Goal: Information Seeking & Learning: Check status

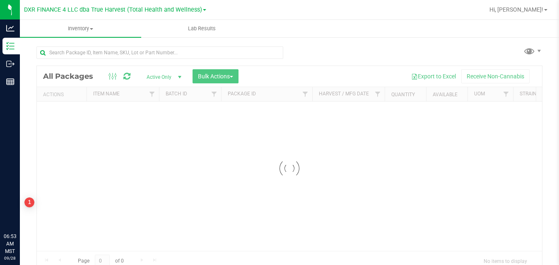
click at [534, 10] on span "Hi, [PERSON_NAME]!" at bounding box center [517, 9] width 54 height 7
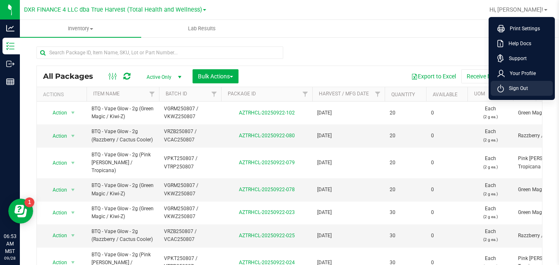
click at [521, 92] on span "Sign Out" at bounding box center [516, 88] width 24 height 8
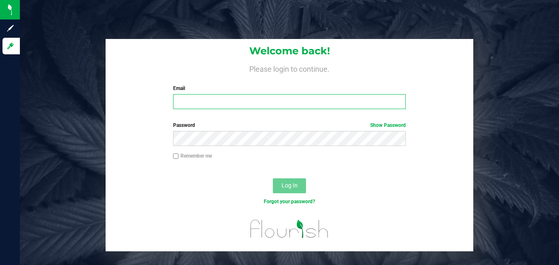
click at [379, 104] on input "Email" at bounding box center [289, 101] width 233 height 15
type input "[EMAIL_ADDRESS][DOMAIN_NAME]"
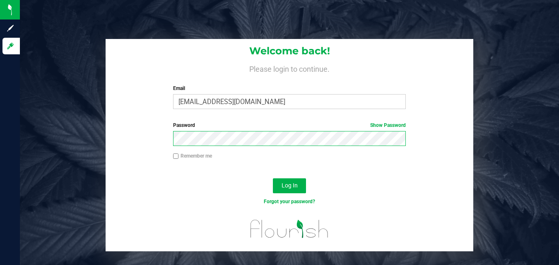
click at [273, 178] on button "Log In" at bounding box center [289, 185] width 33 height 15
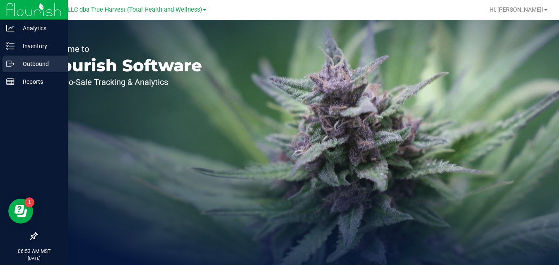
click at [12, 62] on icon at bounding box center [10, 64] width 8 height 8
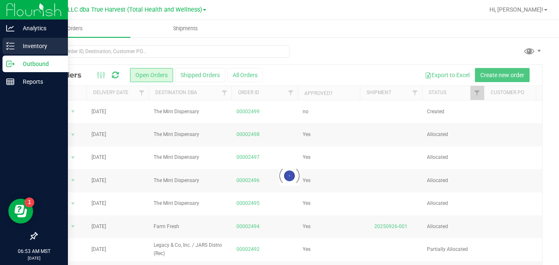
click at [27, 47] on p "Inventory" at bounding box center [39, 46] width 50 height 10
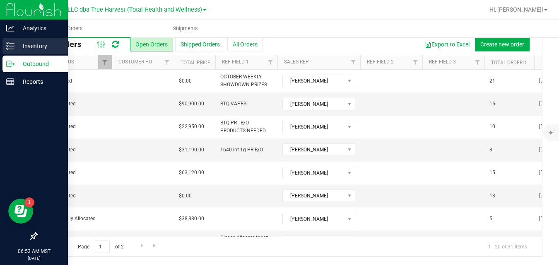
click at [7, 46] on icon at bounding box center [8, 45] width 2 height 1
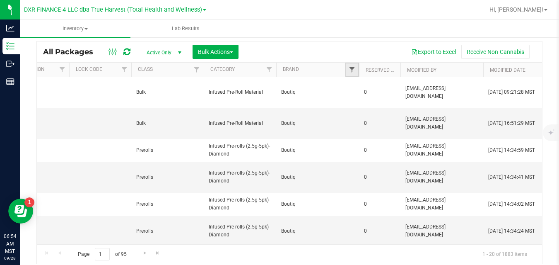
click at [350, 72] on span "Filter" at bounding box center [352, 69] width 7 height 7
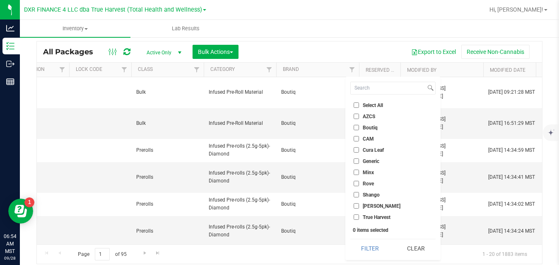
click at [368, 136] on span "CAM" at bounding box center [368, 138] width 11 height 5
click at [359, 136] on input "CAM" at bounding box center [356, 138] width 5 height 5
checkbox input "true"
click at [358, 246] on button "Filter" at bounding box center [370, 248] width 40 height 18
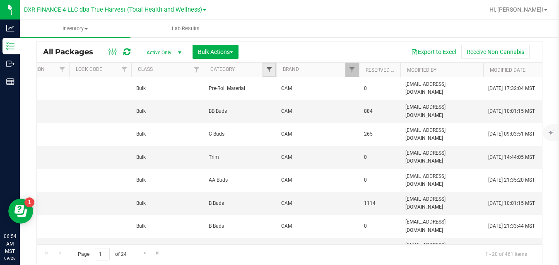
click at [269, 70] on span "Filter" at bounding box center [269, 69] width 7 height 7
type input "trim"
click at [279, 108] on label "Trim" at bounding box center [280, 107] width 19 height 5
click at [276, 108] on input "Trim" at bounding box center [273, 107] width 5 height 5
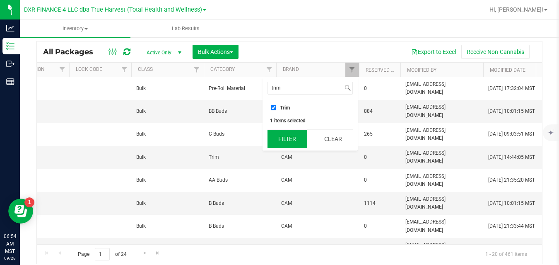
click at [280, 139] on button "Filter" at bounding box center [288, 139] width 40 height 18
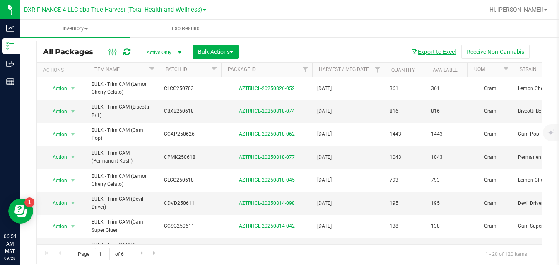
click at [429, 51] on button "Export to Excel" at bounding box center [433, 52] width 55 height 14
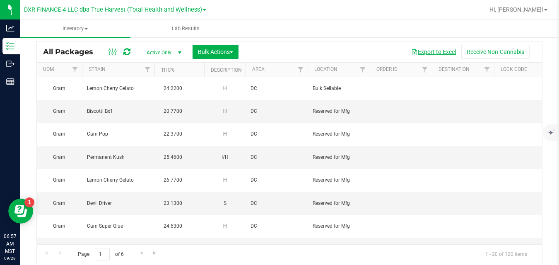
scroll to position [0, 862]
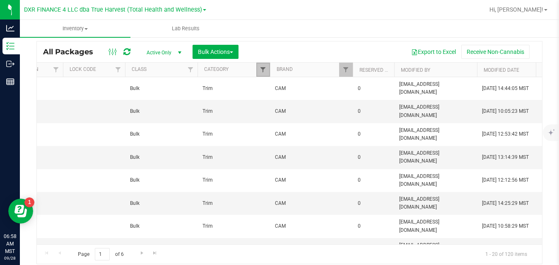
click at [264, 71] on span "Filter" at bounding box center [263, 69] width 7 height 7
click at [275, 106] on span "Trim" at bounding box center [279, 107] width 10 height 5
click at [270, 106] on input "Trim" at bounding box center [267, 107] width 5 height 5
checkbox input "false"
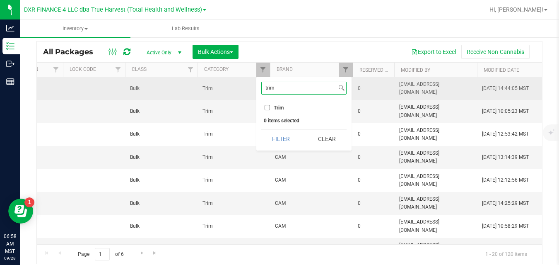
drag, startPoint x: 286, startPoint y: 91, endPoint x: 253, endPoint y: 92, distance: 33.6
click at [253, 92] on body "Analytics Inventory Outbound Reports 06:58 AM MST [DATE] 09/28 DXR FINANCE 4 LL…" at bounding box center [279, 132] width 559 height 265
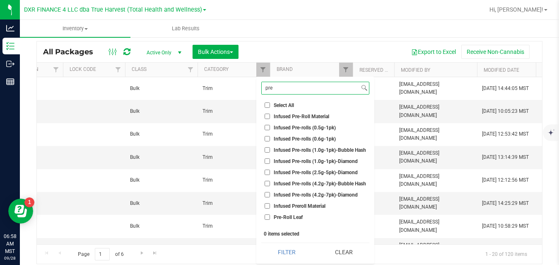
scroll to position [52, 0]
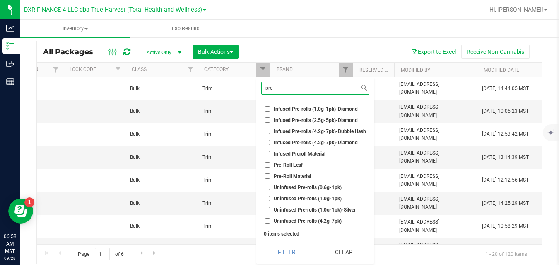
type input "pre"
click at [302, 176] on span "Pre-Roll Material" at bounding box center [292, 176] width 37 height 5
click at [270, 176] on input "Pre-Roll Material" at bounding box center [267, 175] width 5 height 5
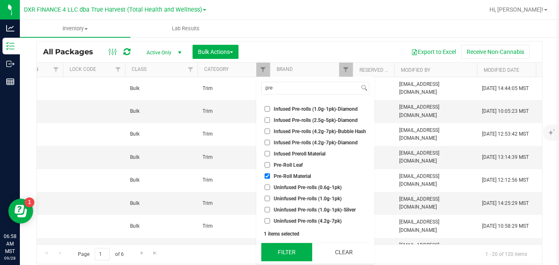
click at [289, 252] on button "Filter" at bounding box center [286, 252] width 51 height 18
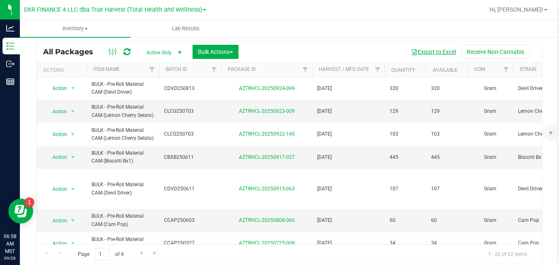
click at [421, 54] on button "Export to Excel" at bounding box center [433, 52] width 55 height 14
click at [391, 244] on div "Page 1 of 4 1 - 20 of 62 items" at bounding box center [289, 254] width 505 height 20
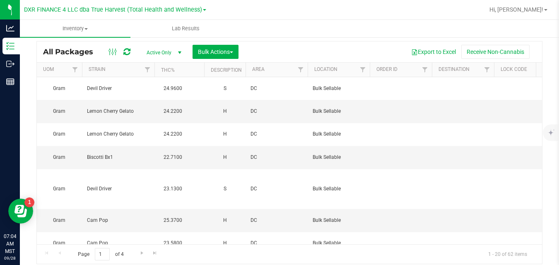
scroll to position [0, 863]
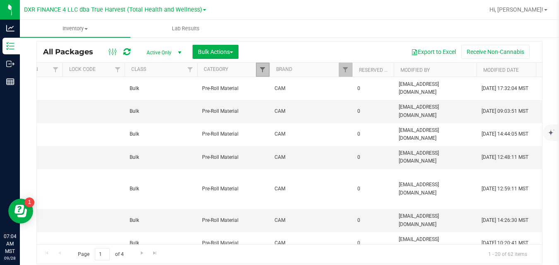
click at [262, 71] on span "Filter" at bounding box center [262, 69] width 7 height 7
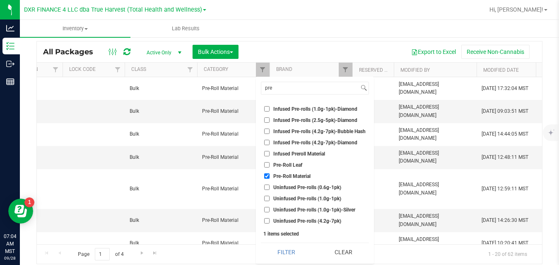
click at [274, 176] on span "Pre-Roll Material" at bounding box center [291, 176] width 37 height 5
click at [270, 176] on input "Pre-Roll Material" at bounding box center [266, 175] width 5 height 5
checkbox input "false"
drag, startPoint x: 285, startPoint y: 87, endPoint x: 264, endPoint y: 89, distance: 21.2
click at [264, 89] on input "pre" at bounding box center [310, 88] width 98 height 12
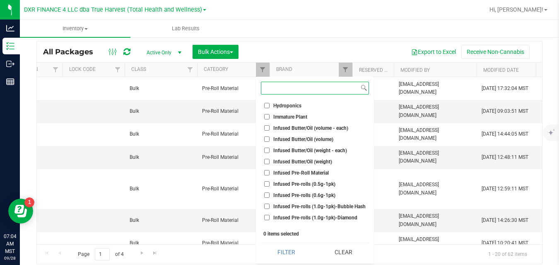
scroll to position [12, 0]
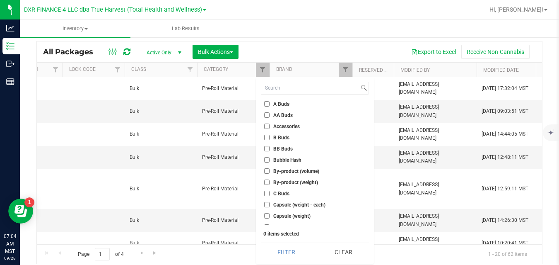
click at [280, 193] on span "C Buds" at bounding box center [281, 193] width 16 height 5
click at [270, 193] on input "C Buds" at bounding box center [266, 193] width 5 height 5
click at [277, 253] on button "Filter" at bounding box center [286, 252] width 51 height 18
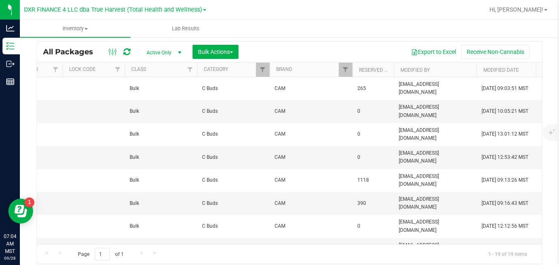
scroll to position [0, 0]
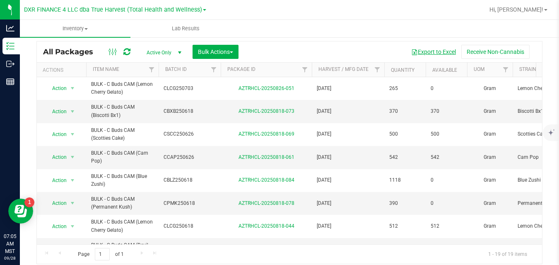
click at [416, 51] on button "Export to Excel" at bounding box center [433, 52] width 55 height 14
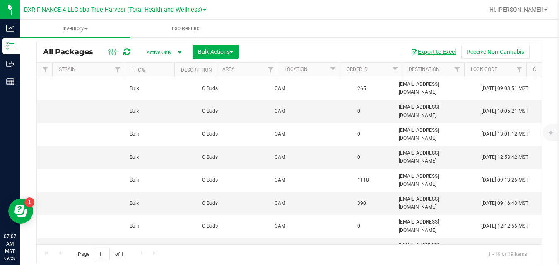
scroll to position [0, 863]
click at [260, 69] on span "Filter" at bounding box center [262, 69] width 7 height 7
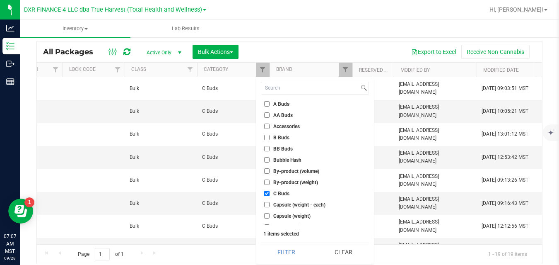
click at [268, 193] on input "C Buds" at bounding box center [266, 193] width 5 height 5
checkbox input "false"
click at [275, 148] on span "BB Buds" at bounding box center [282, 148] width 19 height 5
click at [270, 148] on input "BB Buds" at bounding box center [266, 148] width 5 height 5
click at [287, 251] on button "Filter" at bounding box center [286, 252] width 51 height 18
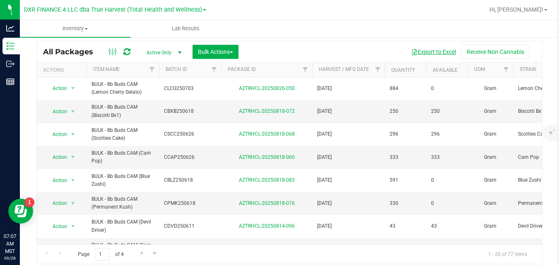
click at [425, 48] on button "Export to Excel" at bounding box center [433, 52] width 55 height 14
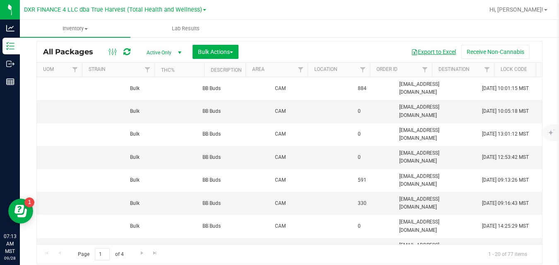
scroll to position [0, 862]
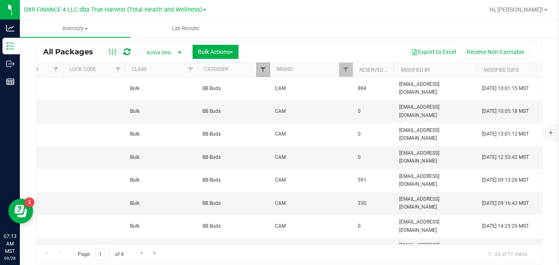
click at [264, 72] on span "Filter" at bounding box center [263, 69] width 7 height 7
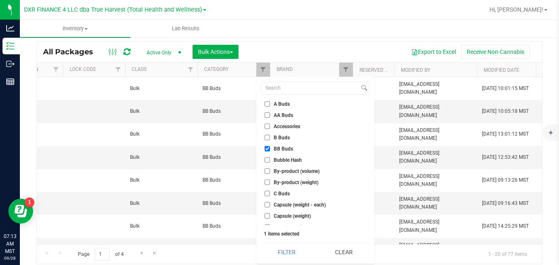
click at [271, 149] on label "BB Buds" at bounding box center [279, 148] width 29 height 5
click at [270, 149] on input "BB Buds" at bounding box center [267, 148] width 5 height 5
checkbox input "false"
click at [278, 140] on span "B Buds" at bounding box center [282, 137] width 16 height 5
click at [270, 140] on input "B Buds" at bounding box center [267, 137] width 5 height 5
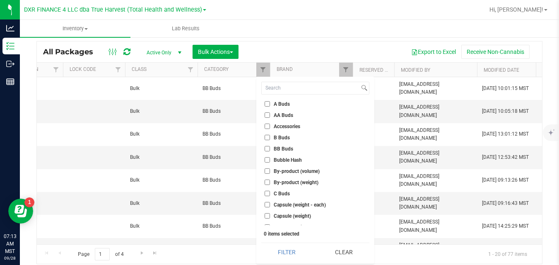
checkbox input "true"
click at [287, 250] on button "Filter" at bounding box center [286, 252] width 51 height 18
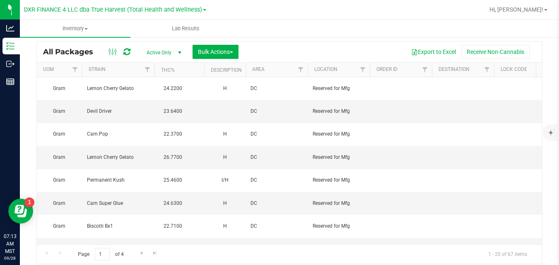
scroll to position [0, 0]
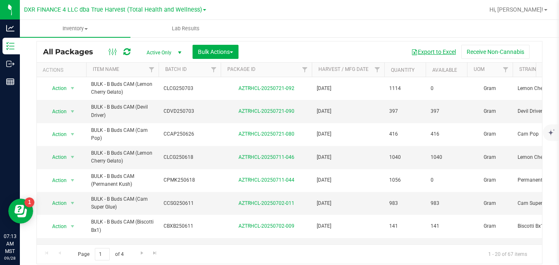
click at [420, 52] on button "Export to Excel" at bounding box center [433, 52] width 55 height 14
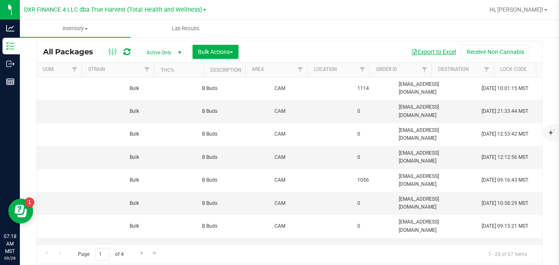
scroll to position [0, 863]
click at [265, 70] on span "Filter" at bounding box center [262, 69] width 7 height 7
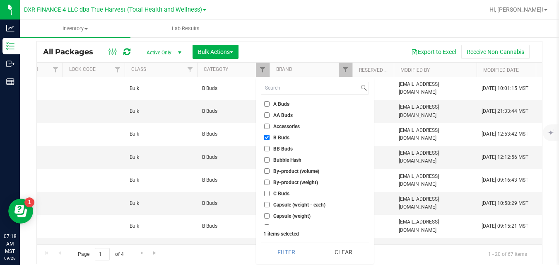
click at [268, 106] on input "A Buds" at bounding box center [266, 103] width 5 height 5
checkbox input "true"
click at [265, 138] on input "B Buds" at bounding box center [266, 137] width 5 height 5
checkbox input "false"
click at [280, 252] on button "Filter" at bounding box center [286, 252] width 51 height 18
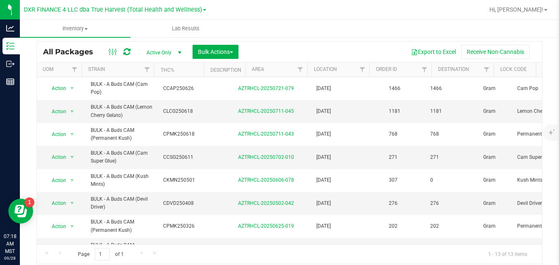
scroll to position [0, 0]
click at [432, 53] on button "Export to Excel" at bounding box center [433, 52] width 55 height 14
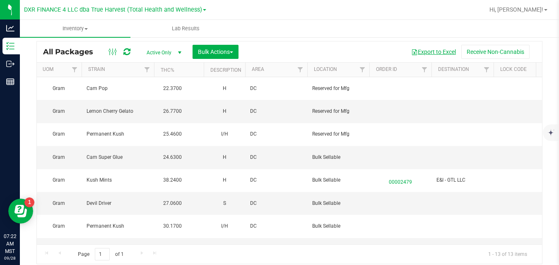
scroll to position [0, 863]
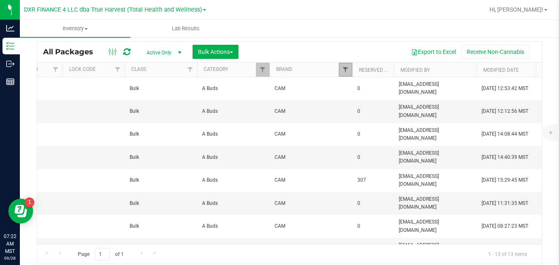
click at [345, 68] on span "Filter" at bounding box center [345, 69] width 7 height 7
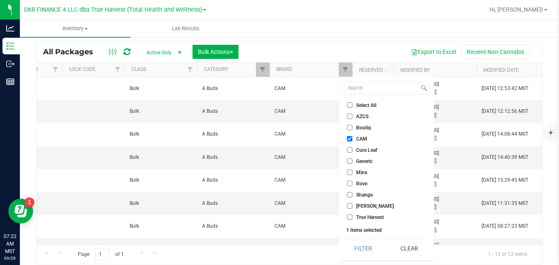
click at [358, 140] on span "CAM" at bounding box center [361, 138] width 11 height 5
click at [352, 140] on input "CAM" at bounding box center [349, 138] width 5 height 5
checkbox input "false"
click at [365, 215] on span "True Harvest" at bounding box center [370, 217] width 28 height 5
click at [352, 214] on input "True Harvest" at bounding box center [349, 216] width 5 height 5
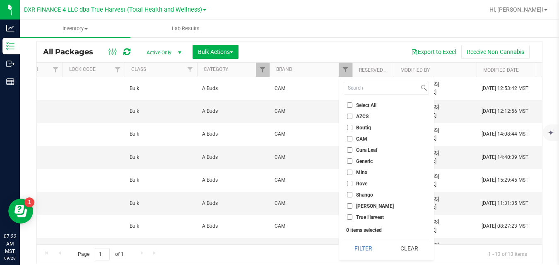
checkbox input "true"
click at [357, 247] on button "Filter" at bounding box center [364, 248] width 40 height 18
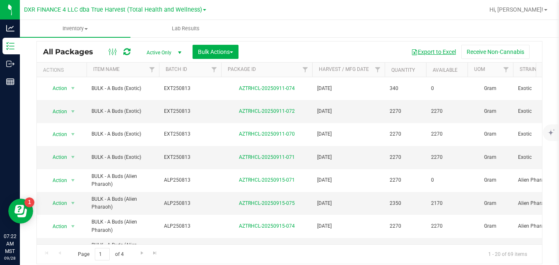
click at [426, 53] on button "Export to Excel" at bounding box center [433, 52] width 55 height 14
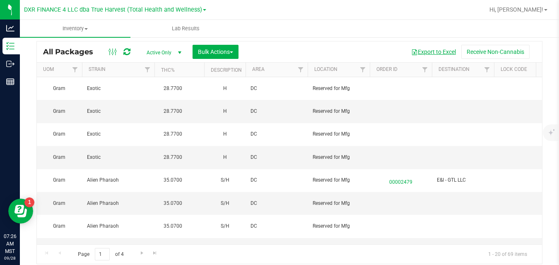
scroll to position [0, 862]
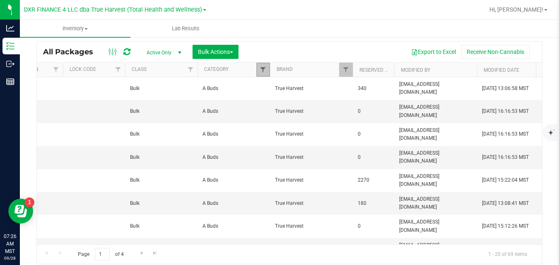
click at [262, 70] on span "Filter" at bounding box center [263, 69] width 7 height 7
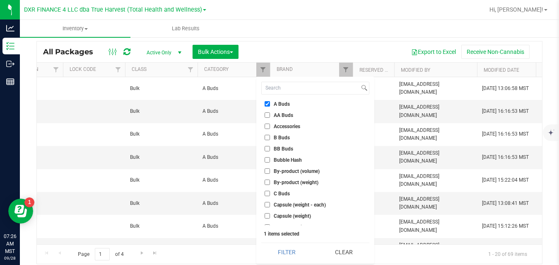
click at [269, 104] on input "A Buds" at bounding box center [267, 103] width 5 height 5
checkbox input "false"
click at [277, 136] on span "B Buds" at bounding box center [282, 137] width 16 height 5
click at [270, 136] on input "B Buds" at bounding box center [267, 137] width 5 height 5
click at [289, 253] on button "Filter" at bounding box center [286, 252] width 51 height 18
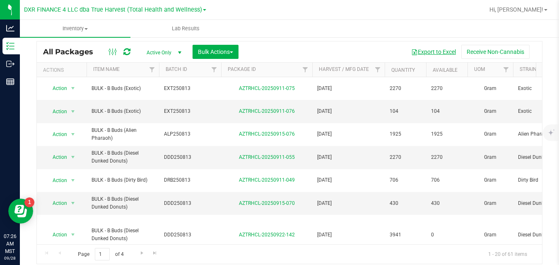
click at [415, 51] on button "Export to Excel" at bounding box center [433, 52] width 55 height 14
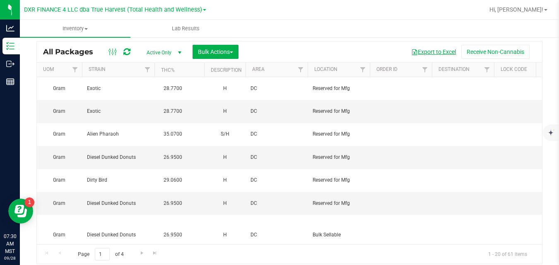
scroll to position [0, 862]
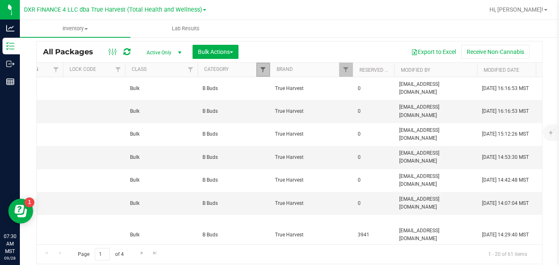
click at [261, 70] on span "Filter" at bounding box center [263, 69] width 7 height 7
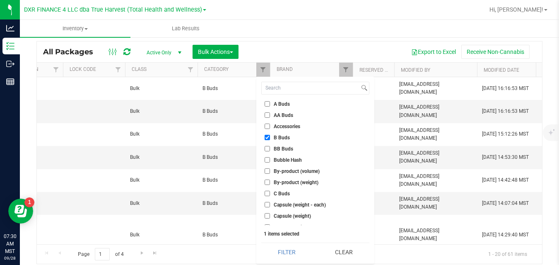
click at [272, 140] on label "B Buds" at bounding box center [277, 137] width 25 height 5
click at [270, 140] on input "B Buds" at bounding box center [267, 137] width 5 height 5
checkbox input "false"
click at [275, 150] on span "BB Buds" at bounding box center [283, 148] width 19 height 5
click at [270, 150] on input "BB Buds" at bounding box center [267, 148] width 5 height 5
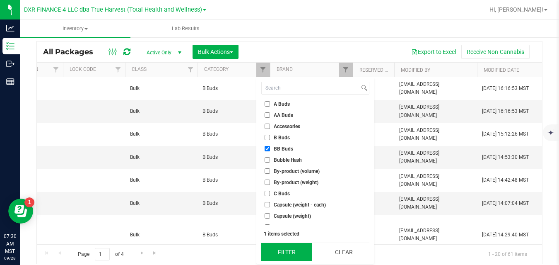
click at [286, 248] on button "Filter" at bounding box center [286, 252] width 51 height 18
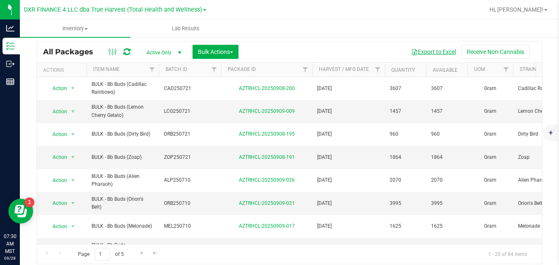
click at [437, 49] on button "Export to Excel" at bounding box center [433, 52] width 55 height 14
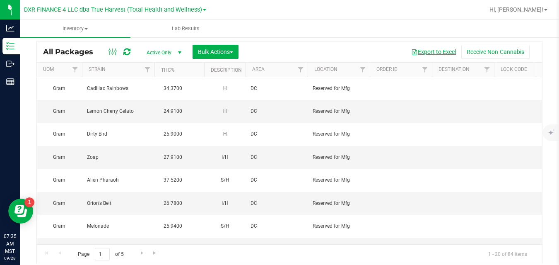
scroll to position [0, 862]
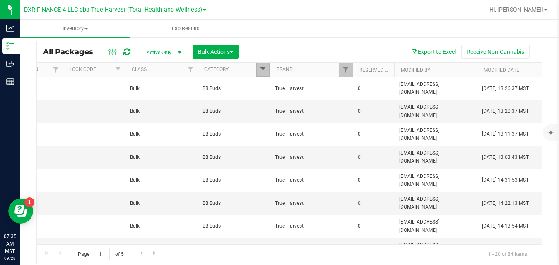
click at [264, 68] on span "Filter" at bounding box center [263, 69] width 7 height 7
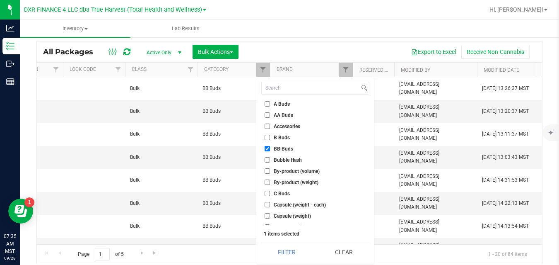
click at [276, 148] on span "BB Buds" at bounding box center [283, 148] width 19 height 5
click at [270, 148] on input "BB Buds" at bounding box center [267, 148] width 5 height 5
checkbox input "false"
click at [277, 193] on span "C Buds" at bounding box center [282, 193] width 16 height 5
click at [270, 193] on input "C Buds" at bounding box center [267, 193] width 5 height 5
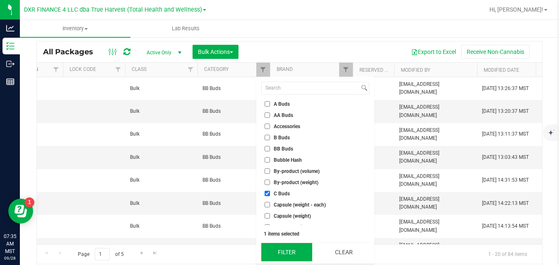
click at [277, 249] on button "Filter" at bounding box center [286, 252] width 51 height 18
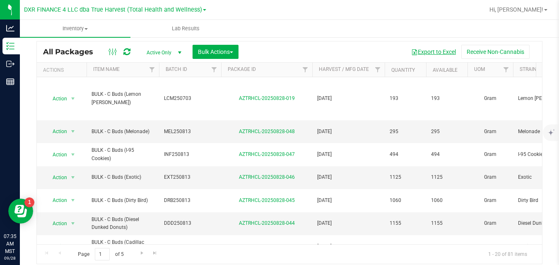
click at [422, 53] on button "Export to Excel" at bounding box center [433, 52] width 55 height 14
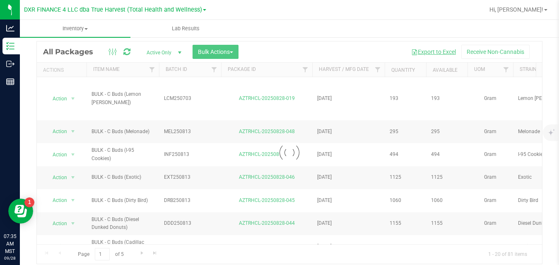
click at [422, 53] on div at bounding box center [289, 152] width 505 height 222
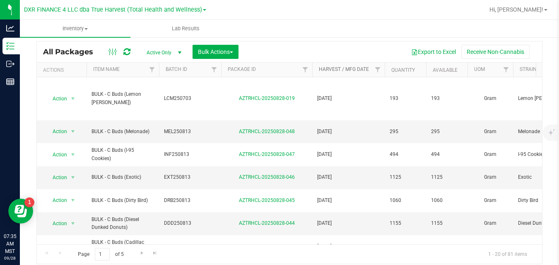
click at [360, 70] on link "Harvest / Mfg Date" at bounding box center [344, 69] width 50 height 6
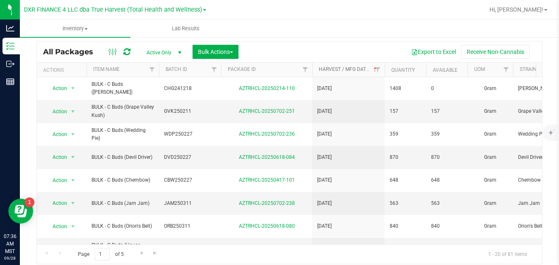
click at [360, 70] on link "Harvest / Mfg Date" at bounding box center [349, 69] width 60 height 6
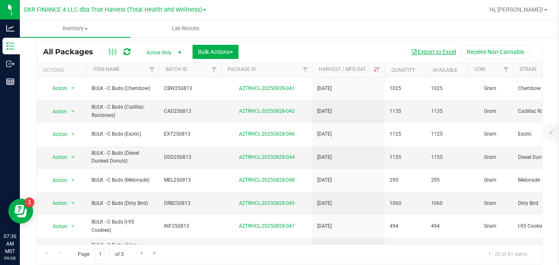
click at [424, 53] on button "Export to Excel" at bounding box center [433, 52] width 55 height 14
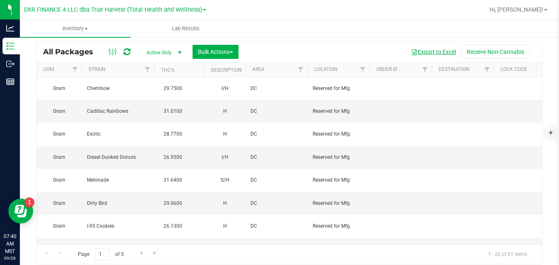
scroll to position [0, 862]
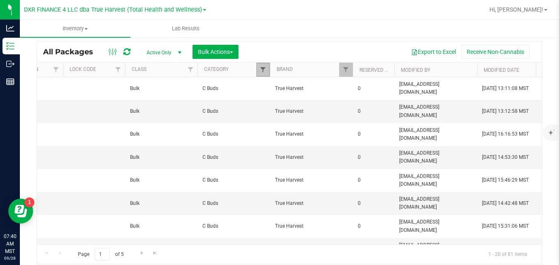
click at [265, 70] on span "Filter" at bounding box center [263, 69] width 7 height 7
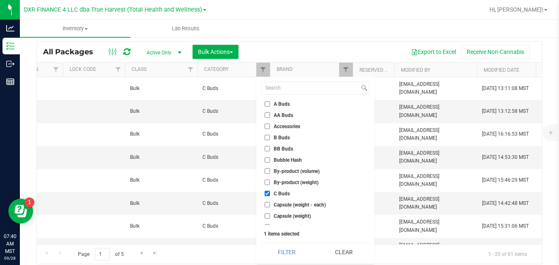
click at [275, 193] on span "C Buds" at bounding box center [282, 193] width 16 height 5
click at [270, 193] on input "C Buds" at bounding box center [267, 193] width 5 height 5
checkbox input "false"
click at [297, 87] on input at bounding box center [311, 88] width 98 height 12
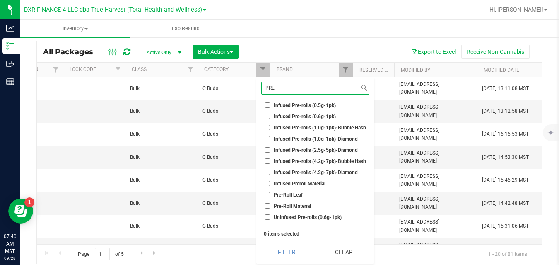
scroll to position [52, 0]
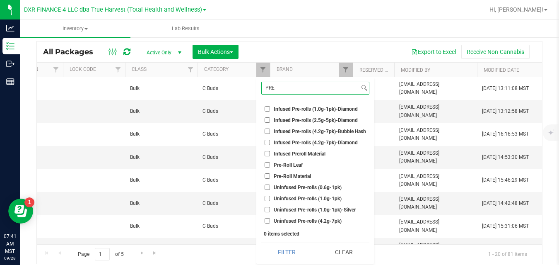
type input "PRE"
click at [301, 176] on span "Pre-Roll Material" at bounding box center [292, 176] width 37 height 5
click at [270, 176] on input "Pre-Roll Material" at bounding box center [267, 175] width 5 height 5
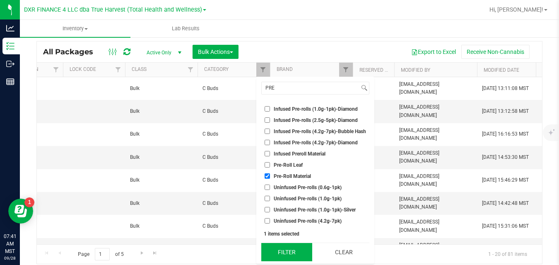
click at [288, 249] on button "Filter" at bounding box center [286, 252] width 51 height 18
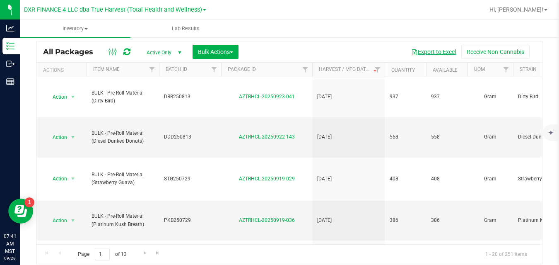
click at [417, 53] on button "Export to Excel" at bounding box center [433, 52] width 55 height 14
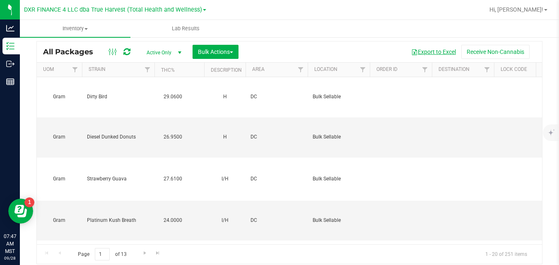
scroll to position [0, 862]
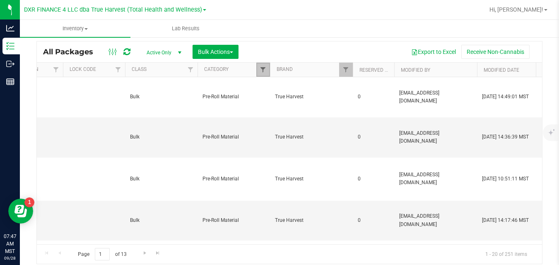
click at [262, 72] on span "Filter" at bounding box center [263, 69] width 7 height 7
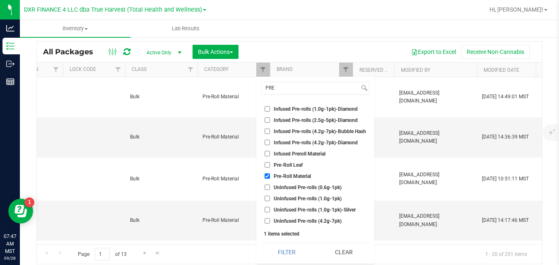
click at [275, 175] on span "Pre-Roll Material" at bounding box center [292, 176] width 37 height 5
click at [270, 175] on input "Pre-Roll Material" at bounding box center [267, 175] width 5 height 5
checkbox input "false"
drag, startPoint x: 295, startPoint y: 91, endPoint x: 259, endPoint y: 91, distance: 35.6
click at [259, 91] on div "PRE Select All A Buds AA Buds Accessories B Buds BB Buds Bubble Hash By-product…" at bounding box center [315, 170] width 118 height 187
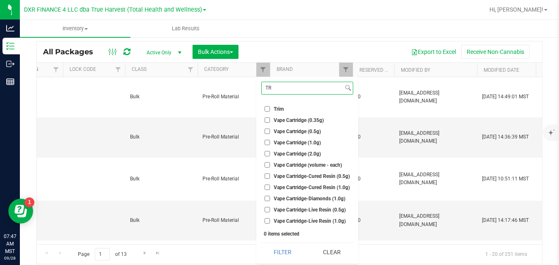
scroll to position [0, 0]
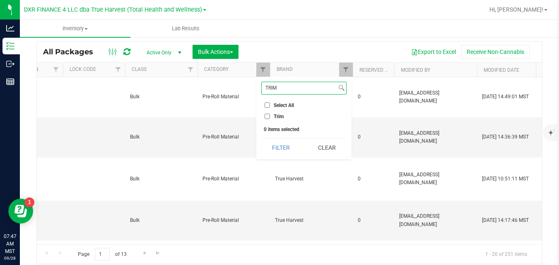
type input "TRIM"
click at [276, 117] on span "Trim" at bounding box center [279, 116] width 10 height 5
click at [270, 117] on input "Trim" at bounding box center [267, 115] width 5 height 5
checkbox input "true"
click at [277, 147] on button "Filter" at bounding box center [281, 147] width 40 height 18
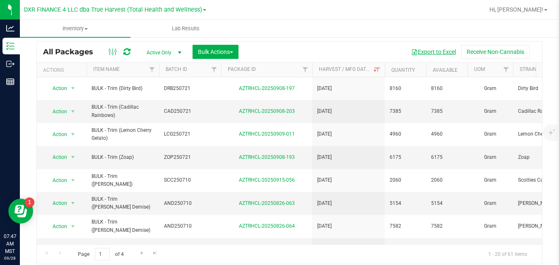
click at [422, 48] on button "Export to Excel" at bounding box center [433, 52] width 55 height 14
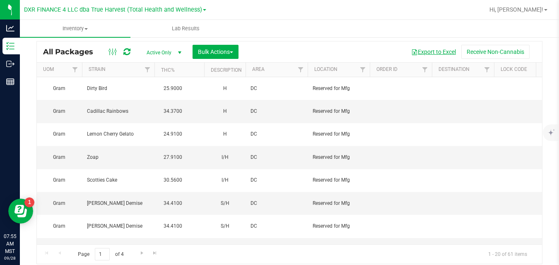
scroll to position [0, 862]
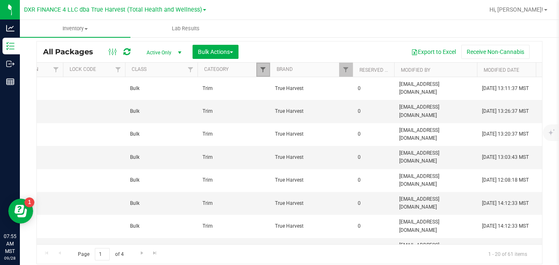
click at [263, 72] on span "Filter" at bounding box center [263, 69] width 7 height 7
checkbox input "true"
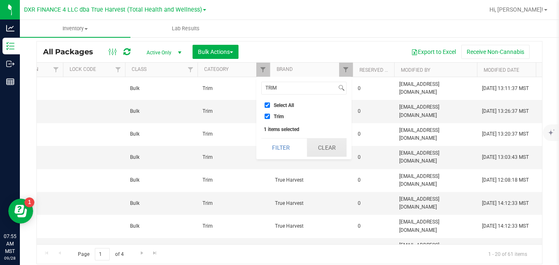
click at [317, 144] on button "Clear" at bounding box center [327, 147] width 40 height 18
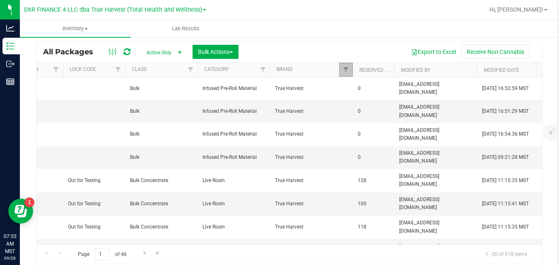
click at [344, 65] on link "Filter" at bounding box center [346, 70] width 14 height 14
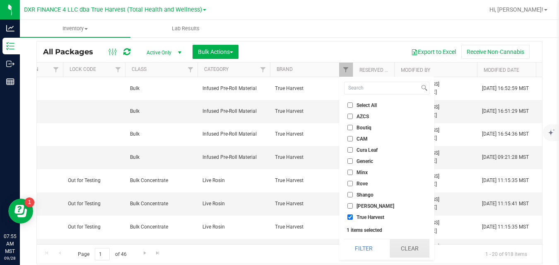
click at [401, 251] on button "Clear" at bounding box center [410, 248] width 40 height 18
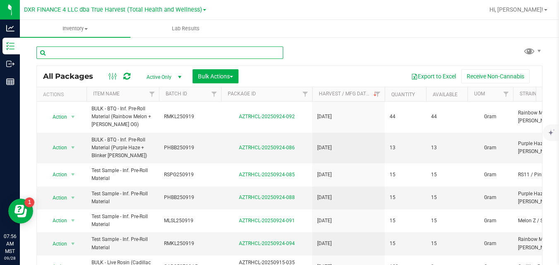
click at [272, 53] on input "text" at bounding box center [159, 52] width 247 height 12
paste input "DVD250821"
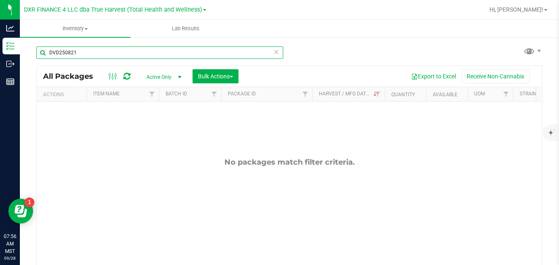
drag, startPoint x: 118, startPoint y: 54, endPoint x: 42, endPoint y: 60, distance: 75.6
click at [42, 60] on div "DVD250821" at bounding box center [159, 55] width 247 height 19
paste input "FR"
type input "FRD250821"
